Goal: Entertainment & Leisure: Consume media (video, audio)

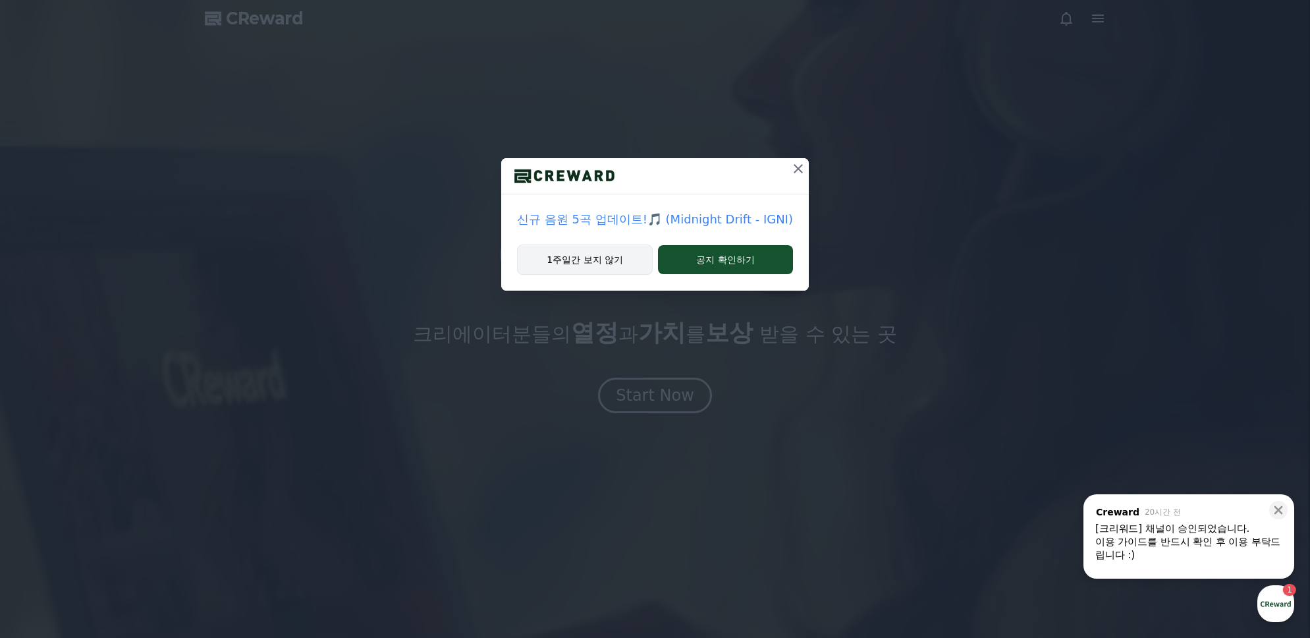
click at [604, 264] on button "1주일간 보지 않기" at bounding box center [585, 259] width 136 height 30
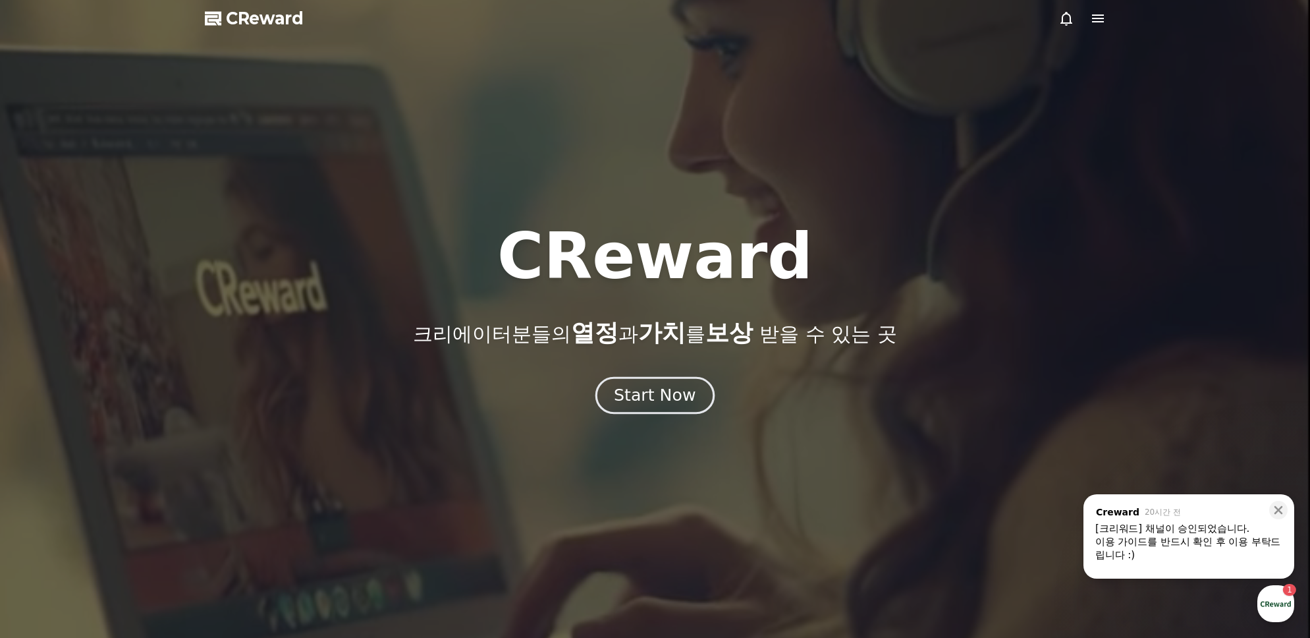
click at [665, 398] on div "Start Now" at bounding box center [655, 395] width 82 height 22
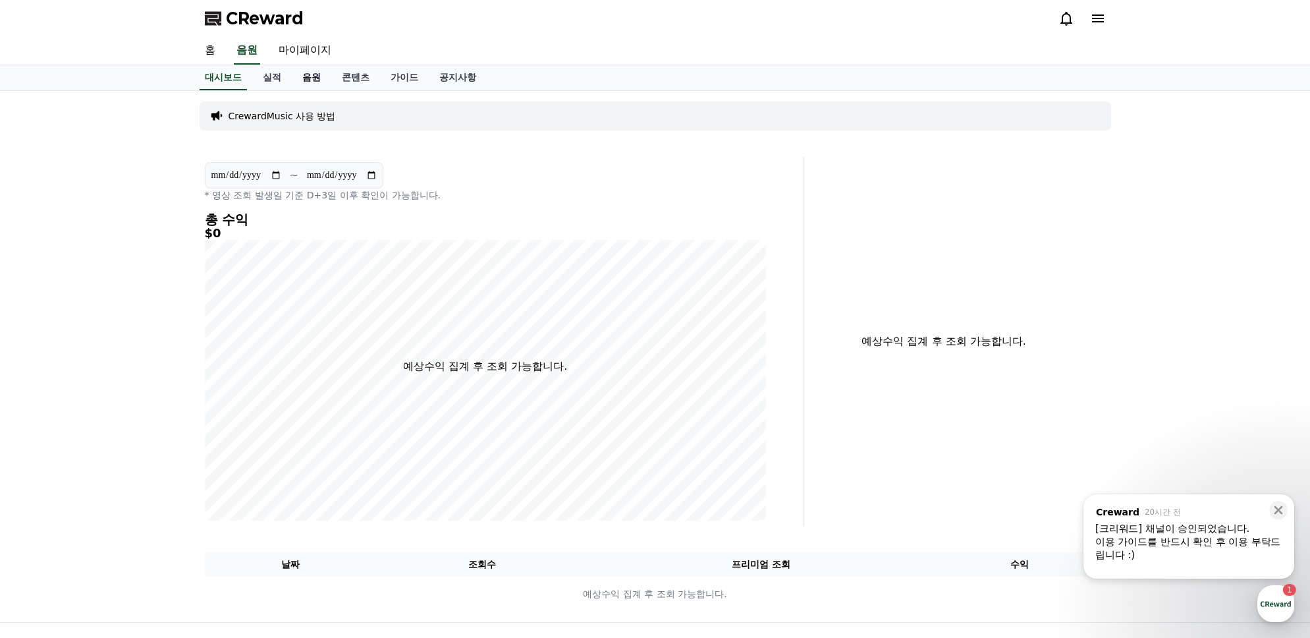
click at [293, 71] on link "음원" at bounding box center [312, 77] width 40 height 25
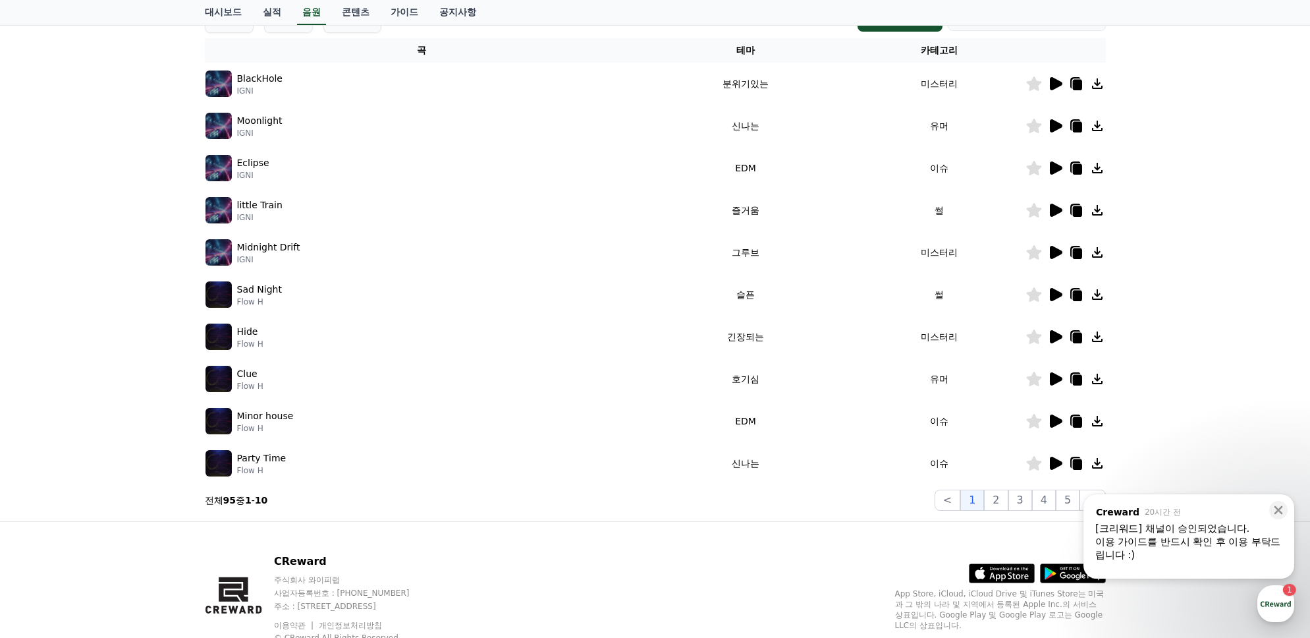
scroll to position [254, 0]
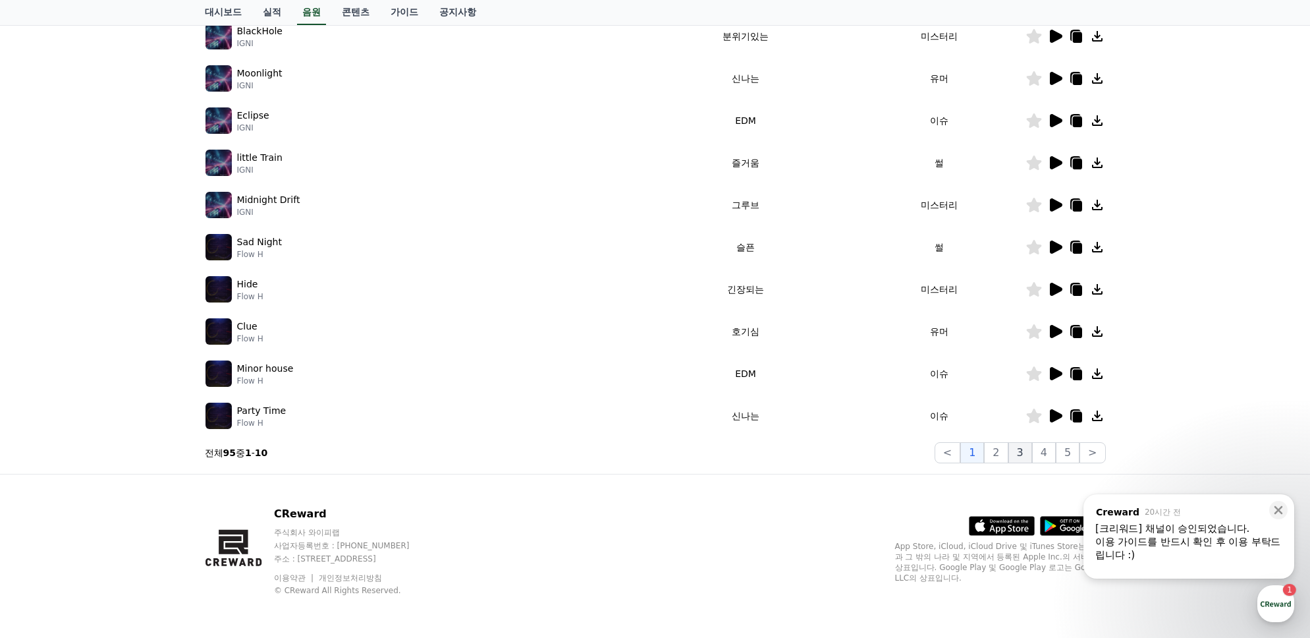
click at [1019, 453] on button "3" at bounding box center [1021, 452] width 24 height 21
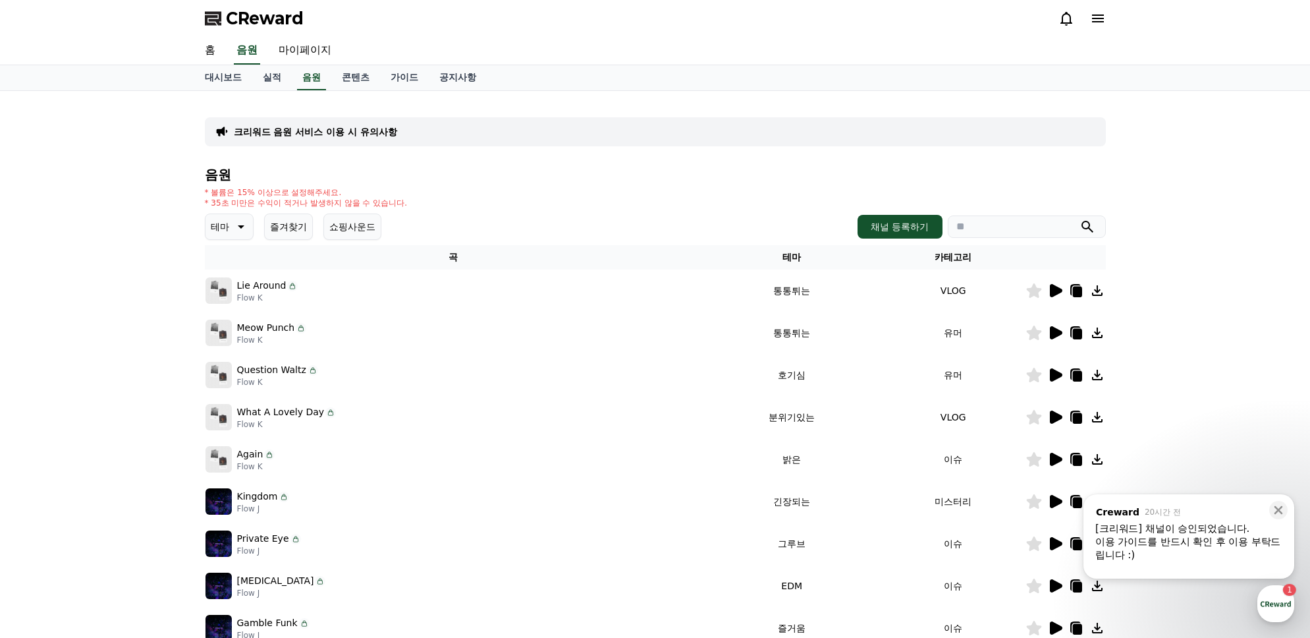
click at [215, 412] on img at bounding box center [219, 417] width 26 height 26
click at [1057, 412] on icon at bounding box center [1056, 417] width 16 height 16
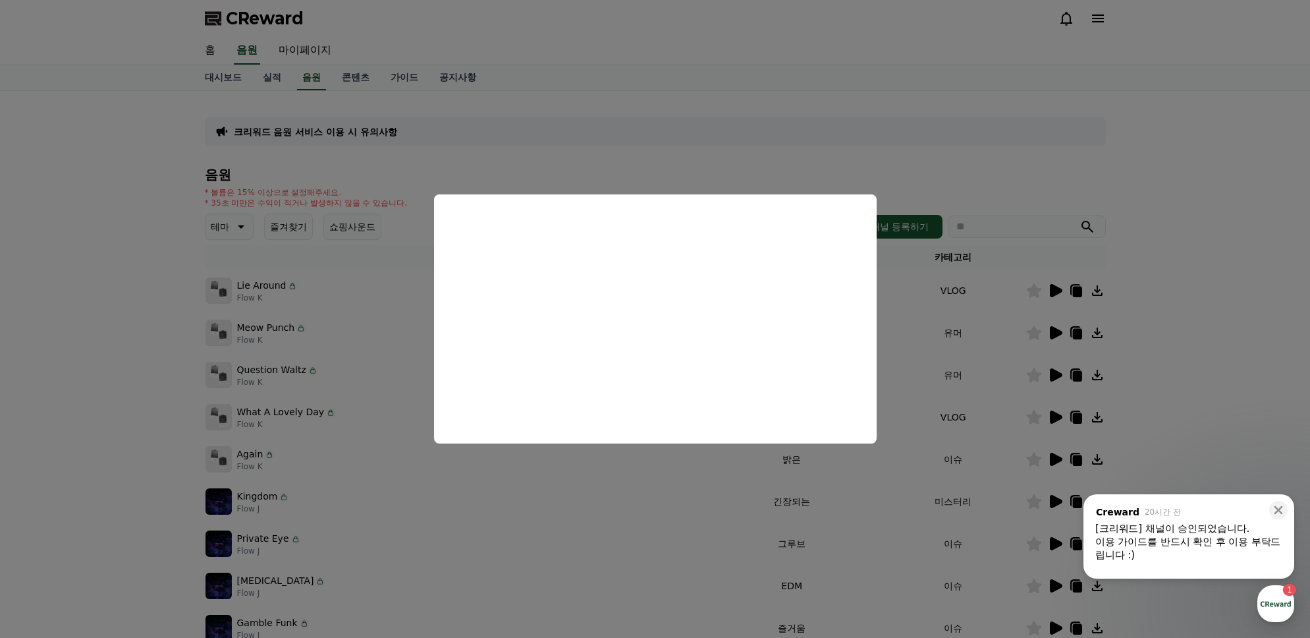
click at [934, 333] on button "close modal" at bounding box center [655, 319] width 1310 height 638
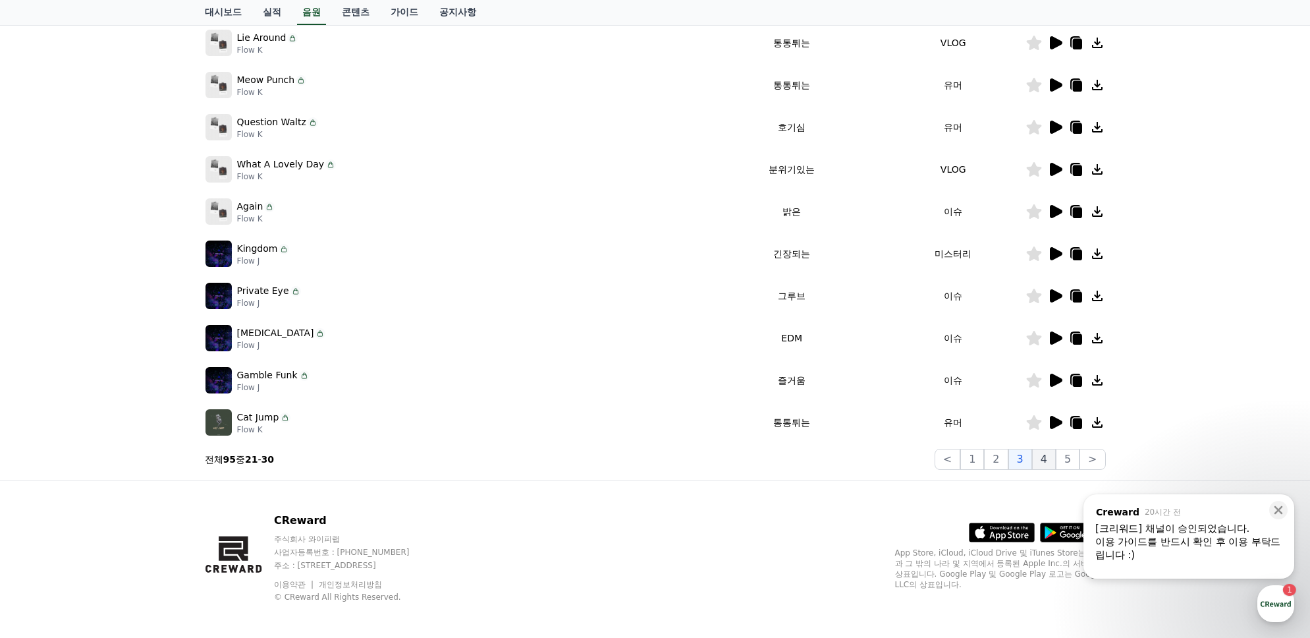
click at [1046, 459] on button "4" at bounding box center [1044, 459] width 24 height 21
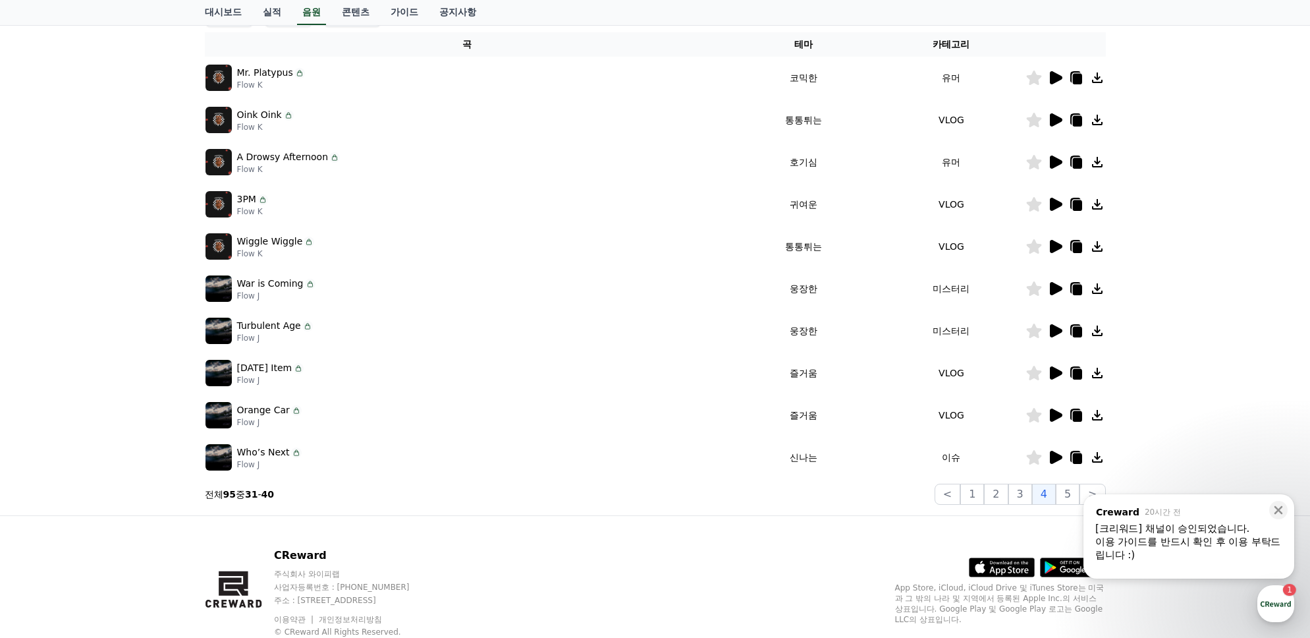
scroll to position [196, 0]
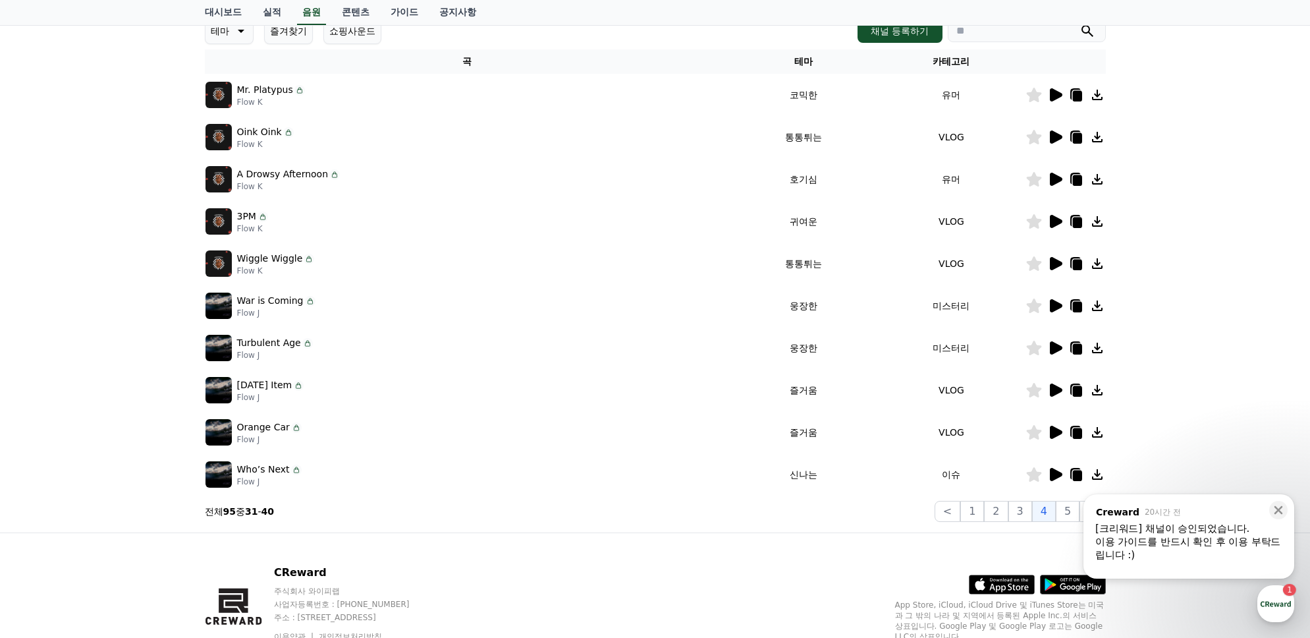
click at [1052, 218] on icon at bounding box center [1056, 221] width 13 height 13
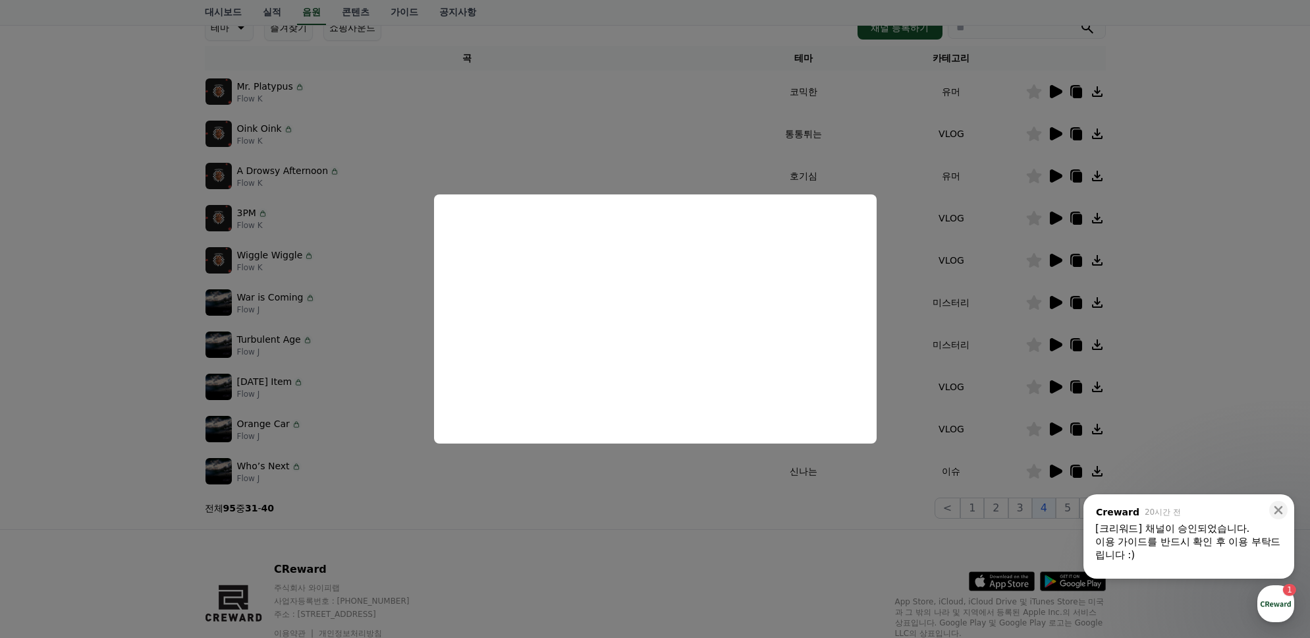
scroll to position [198, 0]
click at [909, 422] on button "close modal" at bounding box center [655, 319] width 1310 height 638
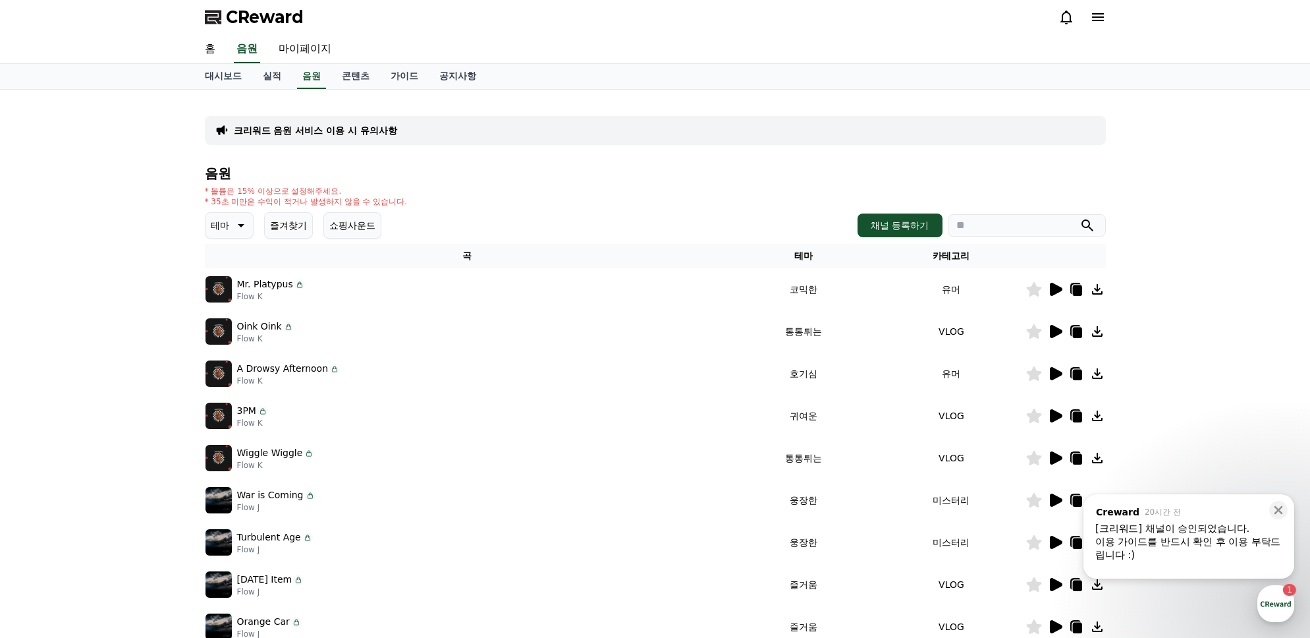
scroll to position [0, 0]
click at [242, 223] on icon at bounding box center [240, 227] width 16 height 16
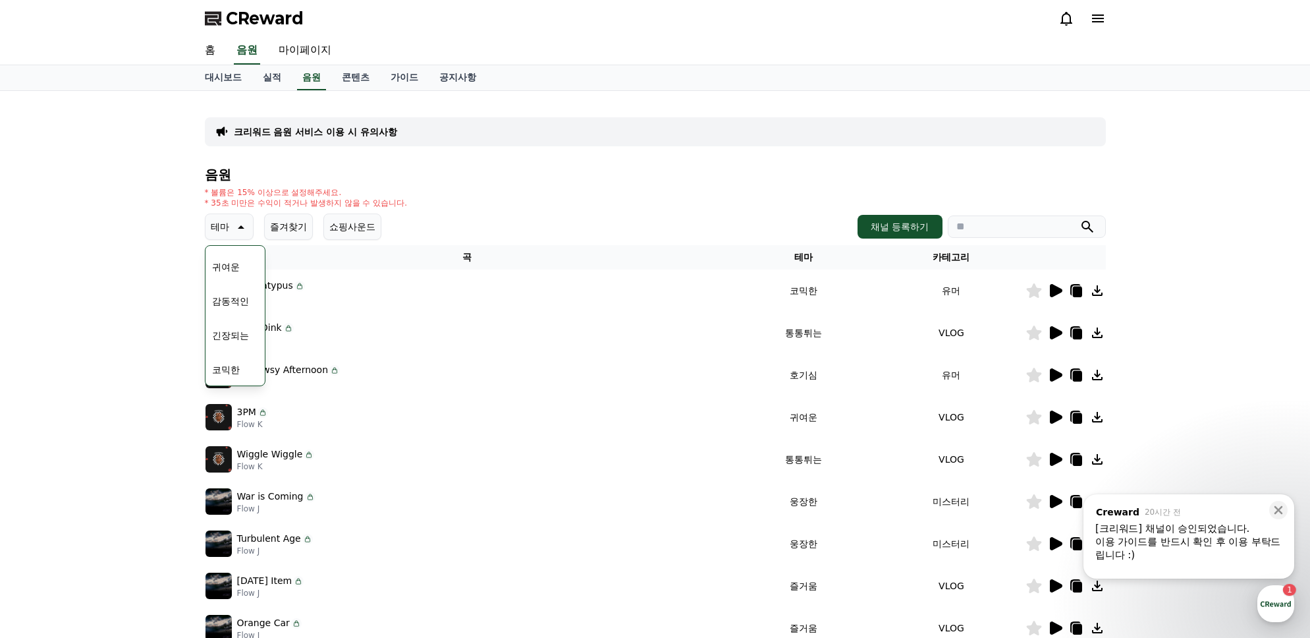
scroll to position [523, 0]
click at [225, 252] on button "잔잔한" at bounding box center [226, 252] width 38 height 29
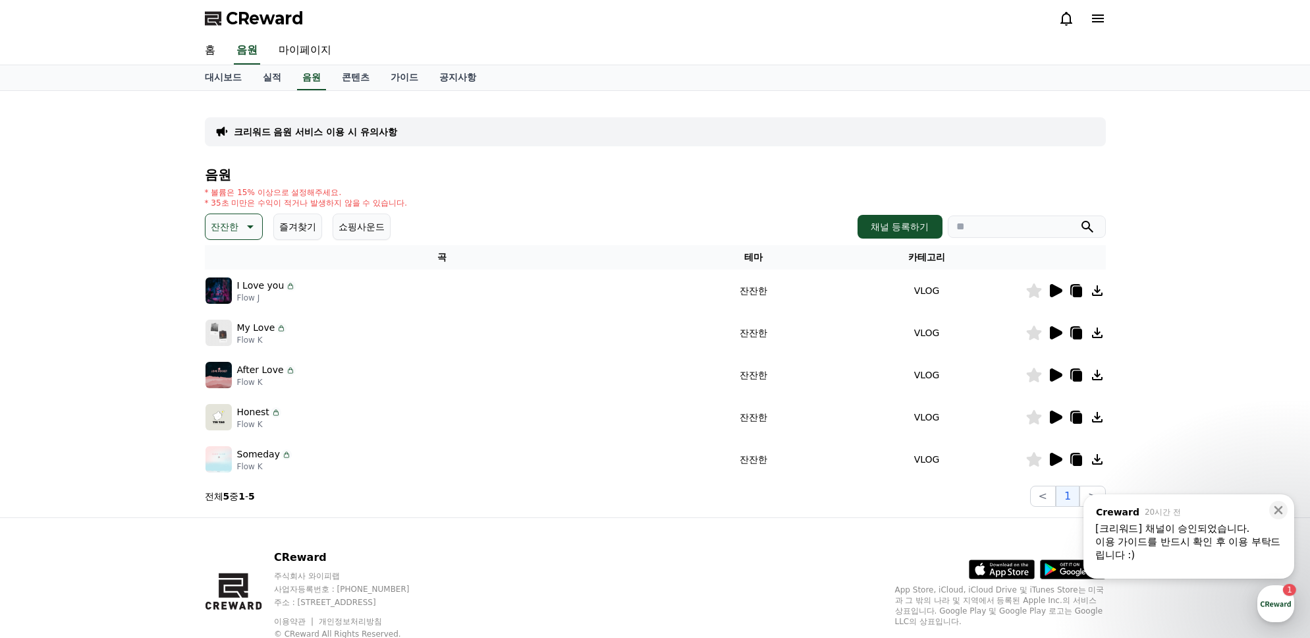
click at [1055, 455] on icon at bounding box center [1056, 459] width 13 height 13
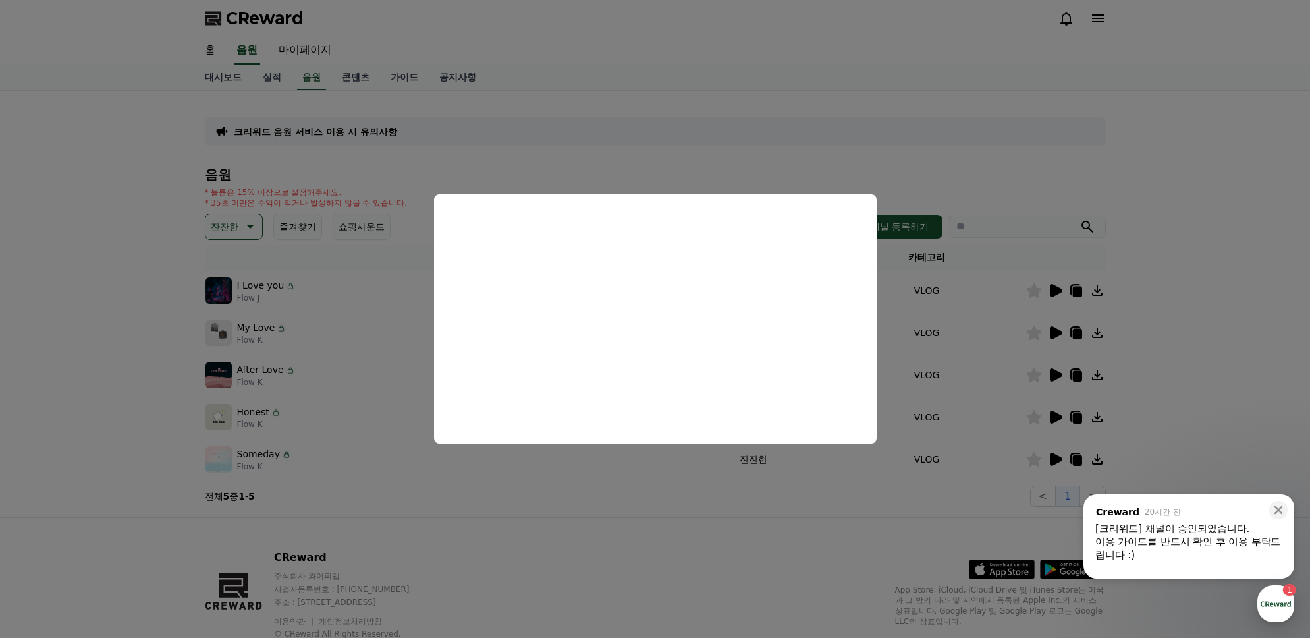
click at [996, 152] on button "close modal" at bounding box center [655, 319] width 1310 height 638
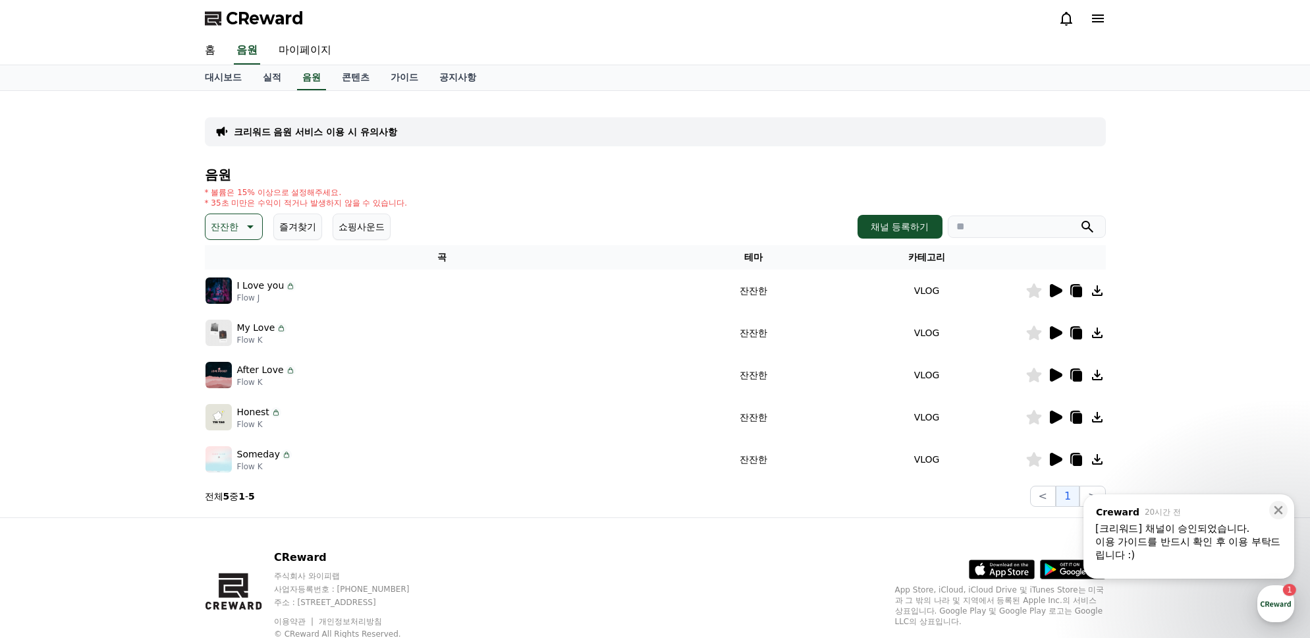
click at [262, 287] on p "I Love you" at bounding box center [260, 286] width 47 height 14
click at [1048, 290] on icon at bounding box center [1056, 291] width 16 height 16
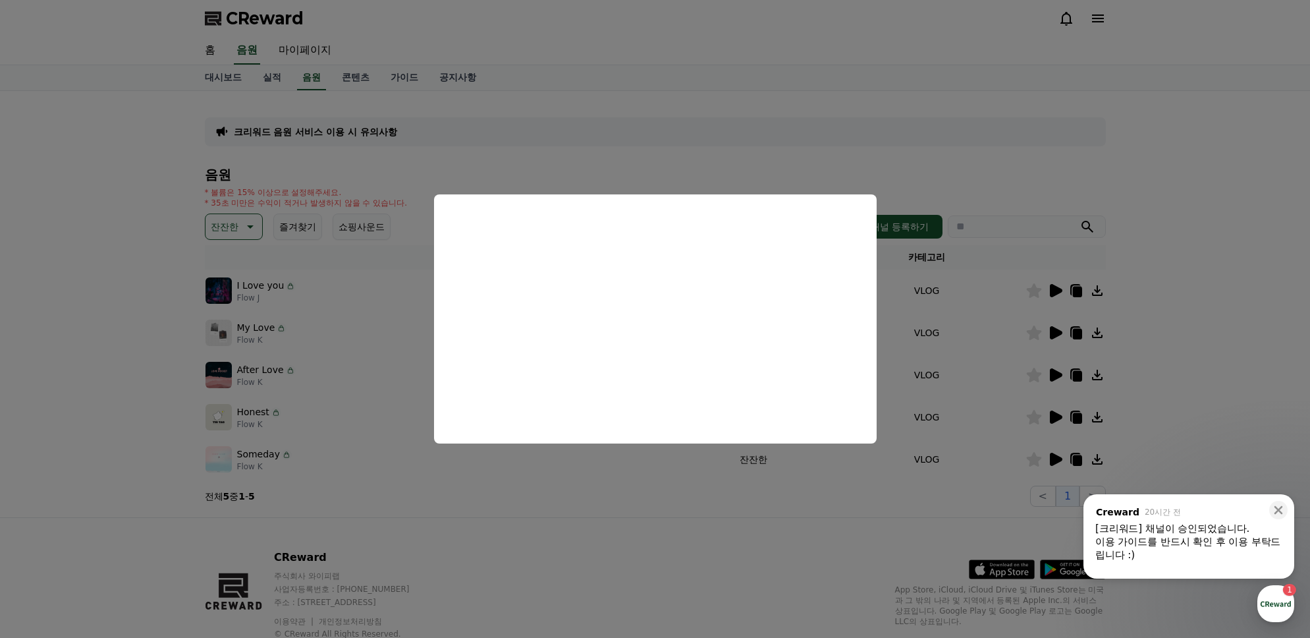
click at [1039, 183] on button "close modal" at bounding box center [655, 319] width 1310 height 638
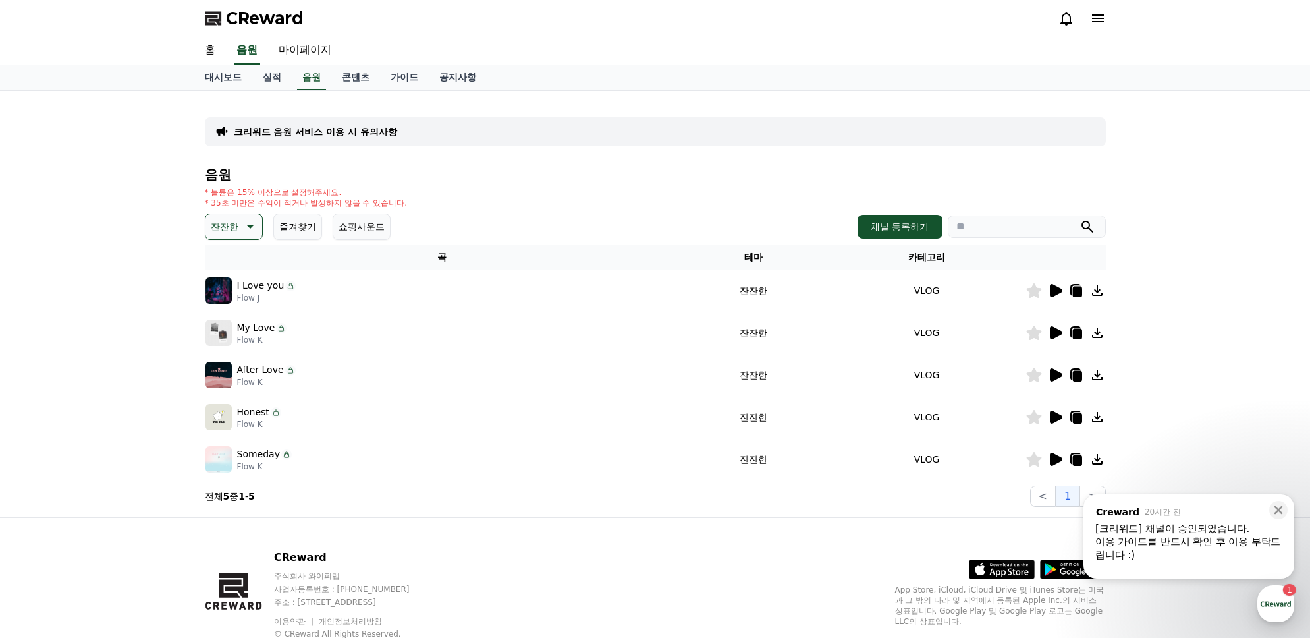
click at [1055, 416] on icon at bounding box center [1056, 416] width 13 height 13
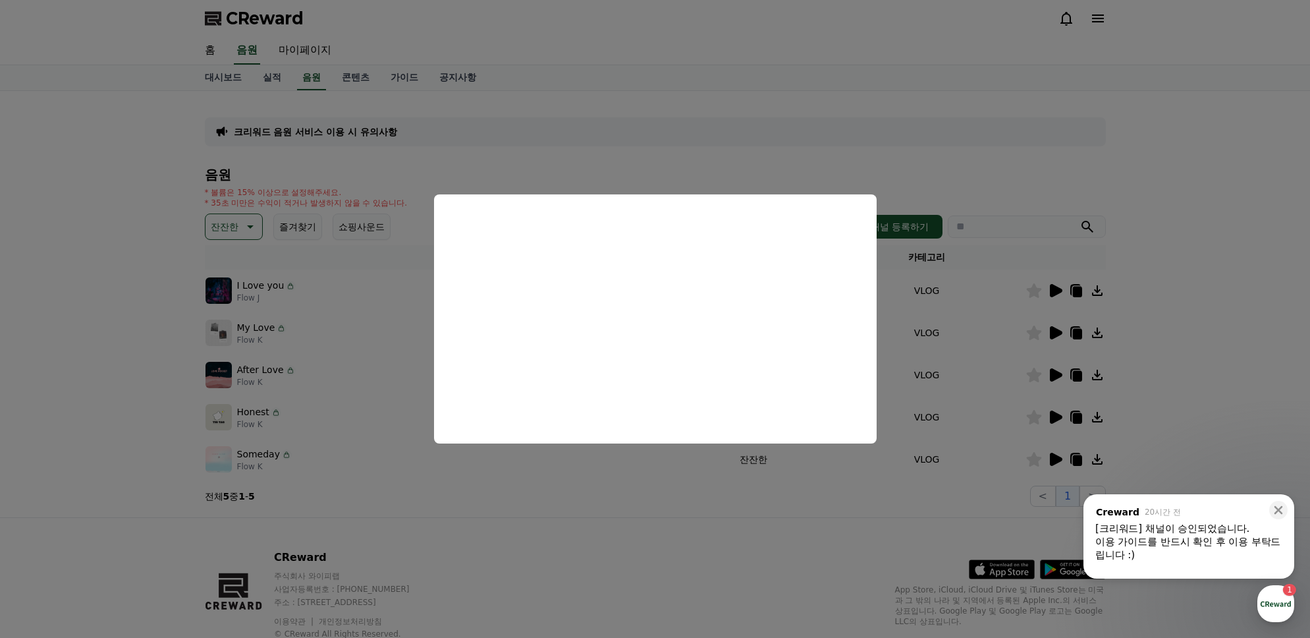
scroll to position [1, 0]
click at [999, 154] on button "close modal" at bounding box center [655, 319] width 1310 height 638
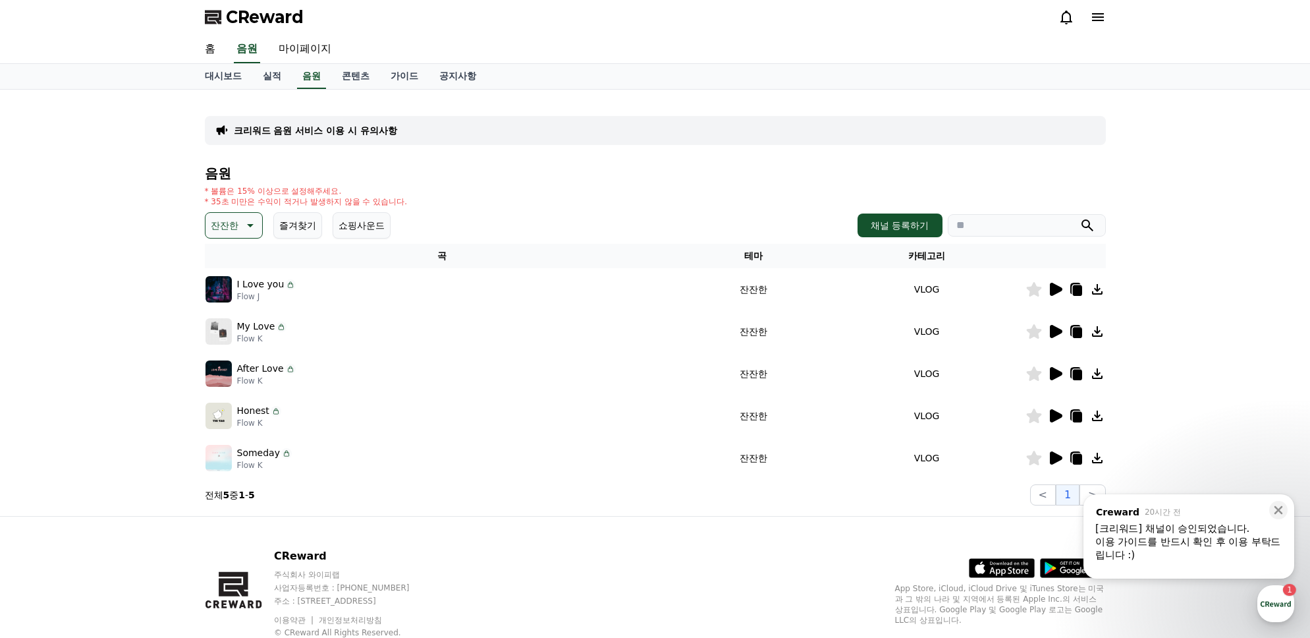
click at [1059, 453] on icon at bounding box center [1056, 458] width 16 height 16
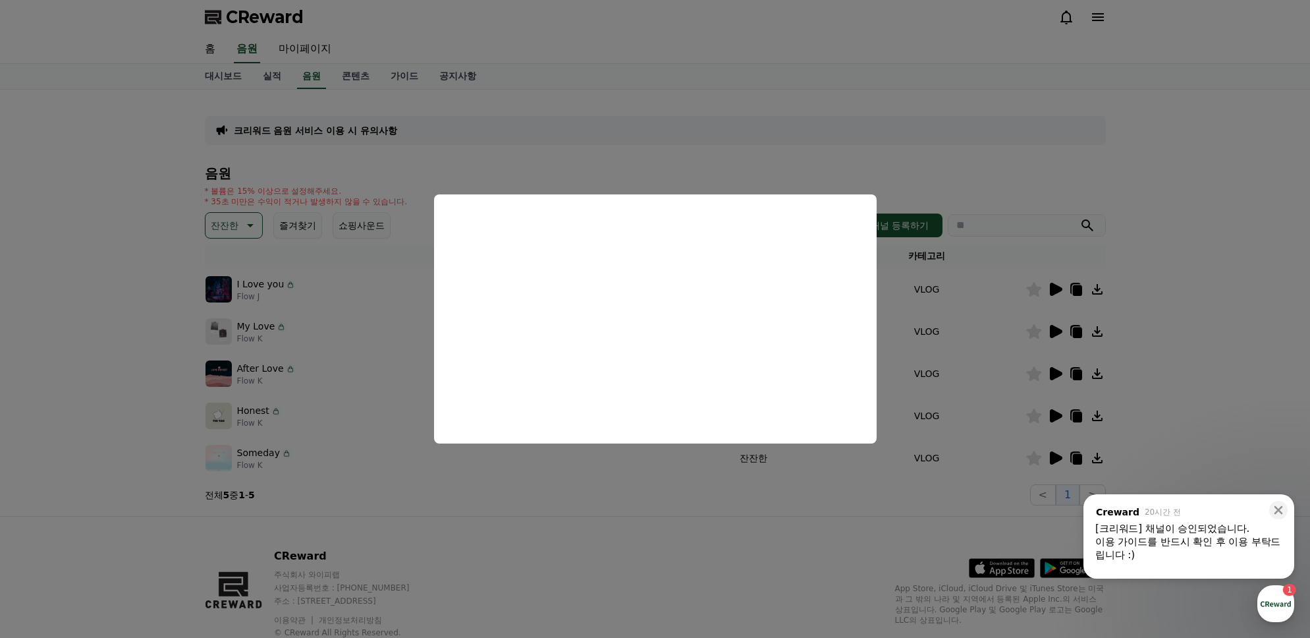
drag, startPoint x: 975, startPoint y: 412, endPoint x: 968, endPoint y: 412, distance: 7.3
click at [975, 412] on button "close modal" at bounding box center [655, 319] width 1310 height 638
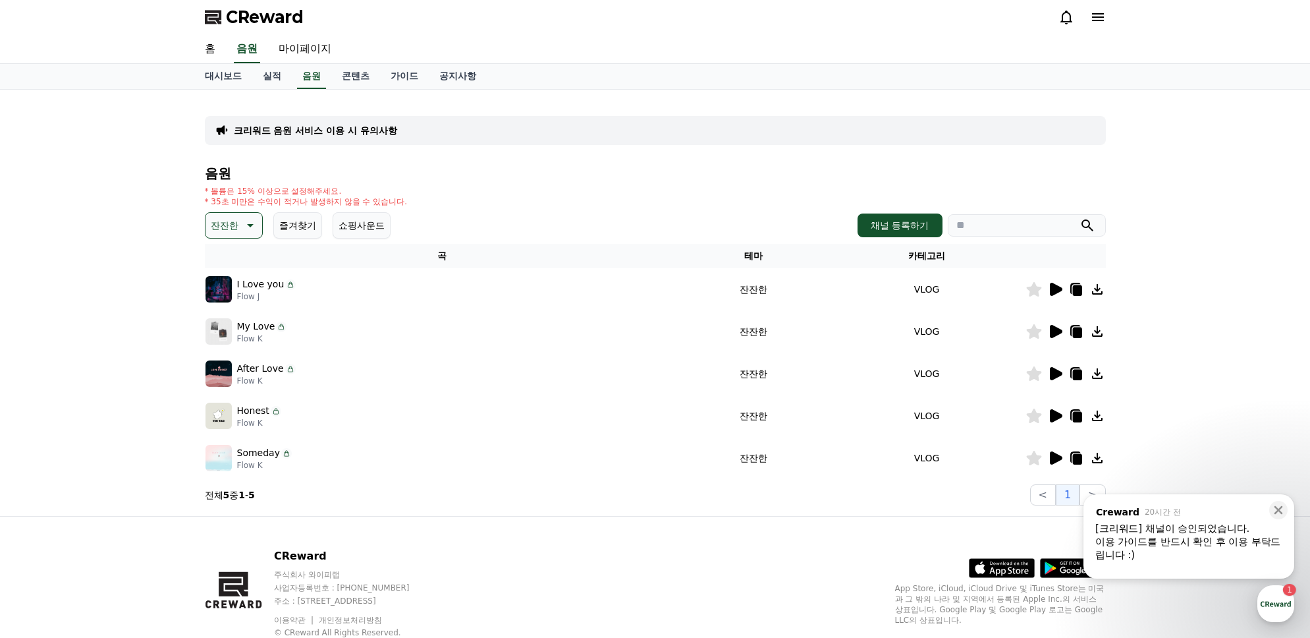
click at [1096, 455] on icon at bounding box center [1097, 458] width 11 height 11
click at [488, 192] on div "* 볼륨은 15% 이상으로 설정해주세요. * 35초 미만은 수익이 적거나 발생하지 않을 수 있습니다." at bounding box center [655, 196] width 901 height 21
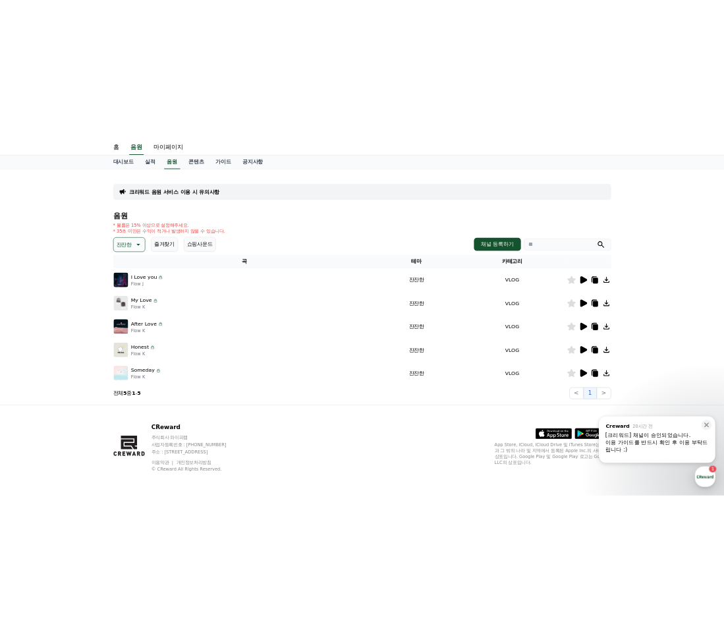
scroll to position [0, 0]
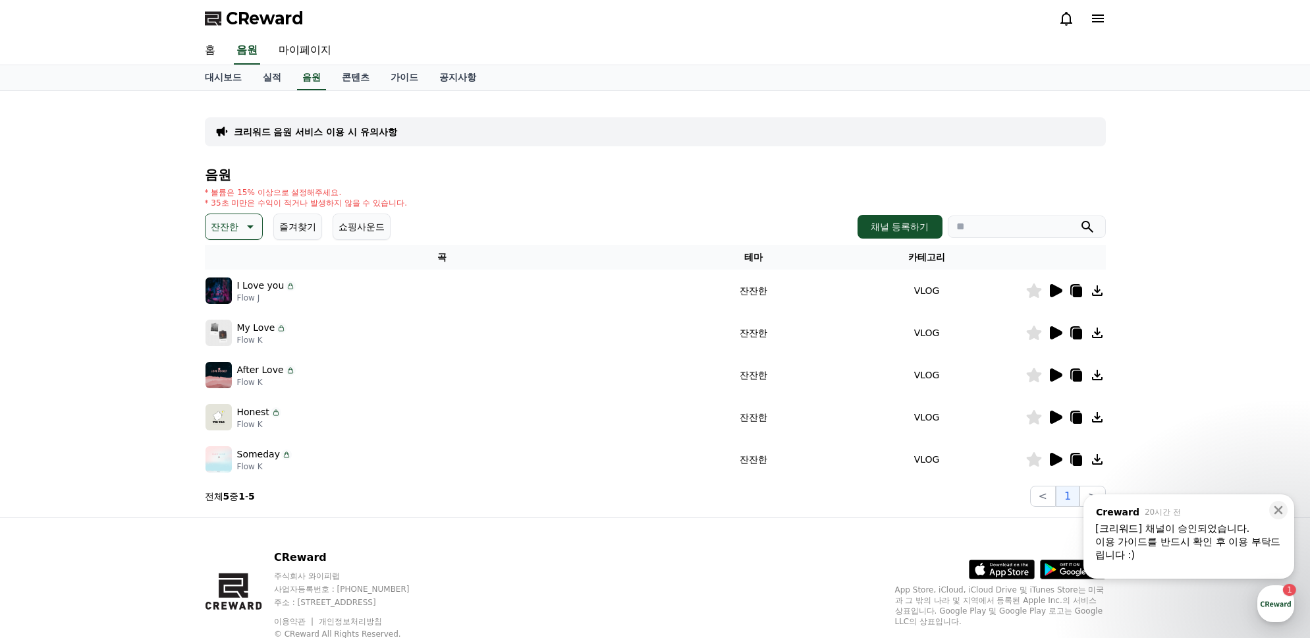
drag, startPoint x: 531, startPoint y: 176, endPoint x: 522, endPoint y: 175, distance: 9.2
click at [529, 176] on h4 "음원" at bounding box center [655, 174] width 901 height 14
drag, startPoint x: 1177, startPoint y: 295, endPoint x: 1299, endPoint y: 404, distance: 163.3
click at [1179, 298] on div "크리워드 음원 서비스 이용 시 유의사항 음원 * 볼륨은 15% 이상으로 설정해주세요. * 35초 미만은 수익이 적거나 발생하지 않을 수 있습니…" at bounding box center [655, 304] width 1310 height 426
